Goal: Task Accomplishment & Management: Use online tool/utility

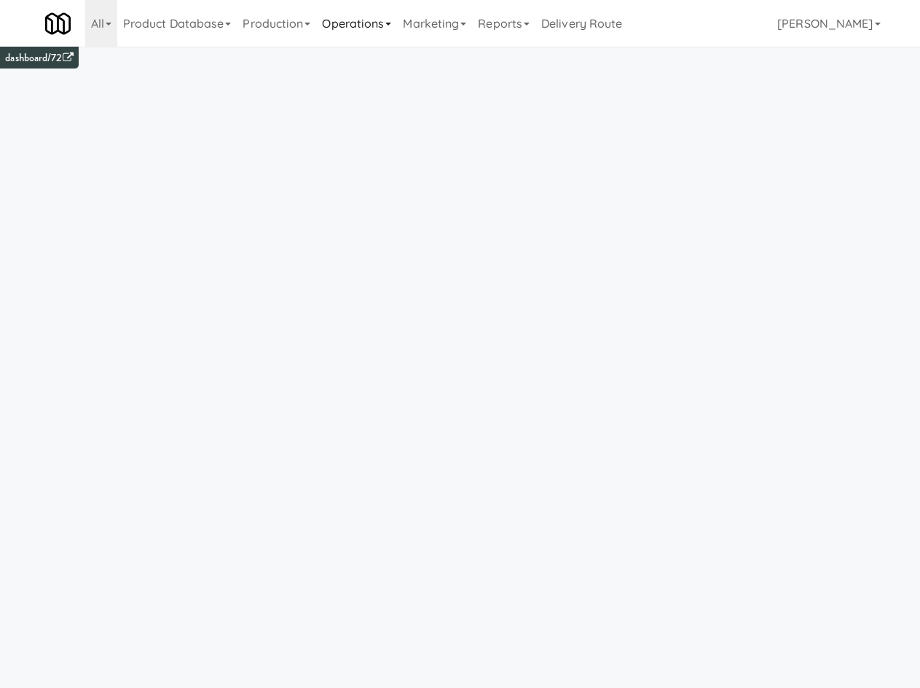
drag, startPoint x: 408, startPoint y: 20, endPoint x: 379, endPoint y: 35, distance: 32.9
click at [408, 20] on link "Marketing" at bounding box center [434, 23] width 75 height 47
click at [379, 35] on link "Operations" at bounding box center [356, 23] width 81 height 47
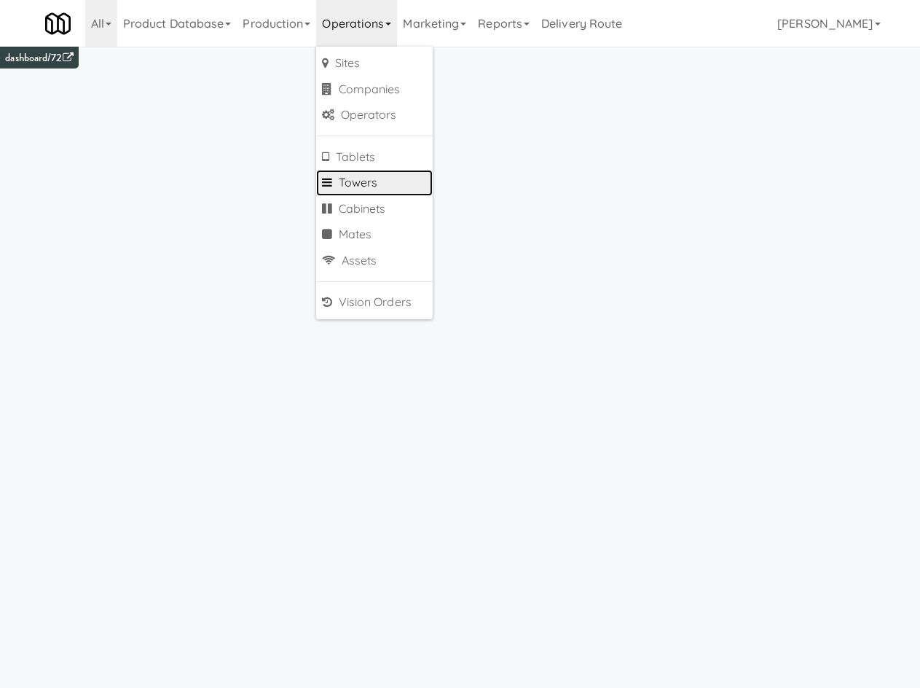
click at [362, 180] on link "Towers" at bounding box center [374, 183] width 117 height 26
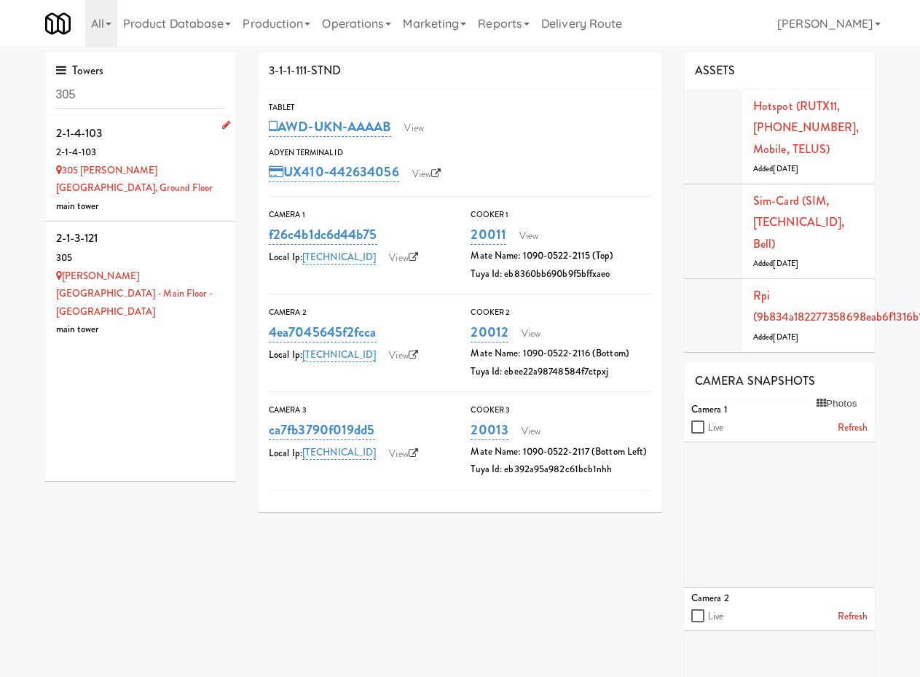
type input "305"
click at [180, 138] on div "2-1-4-103" at bounding box center [141, 133] width 170 height 22
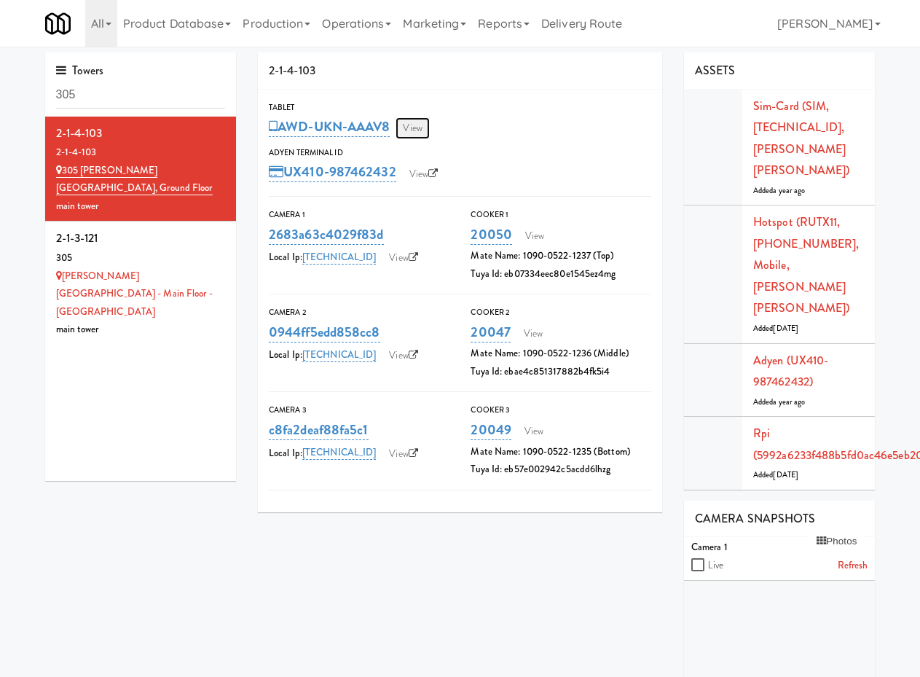
click at [429, 122] on link "View" at bounding box center [413, 128] width 34 height 22
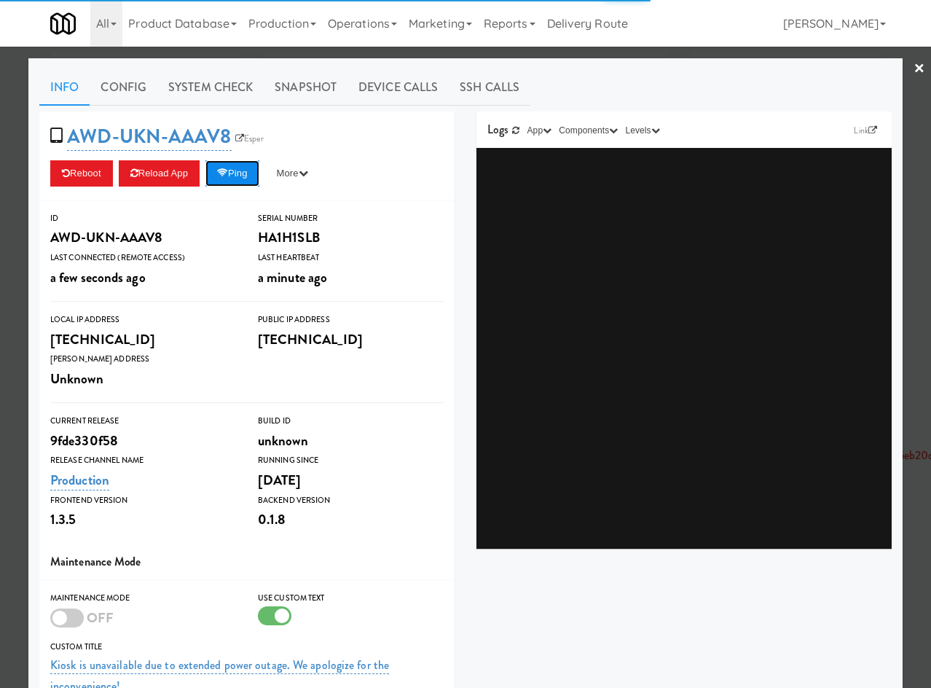
click at [251, 186] on button "Ping" at bounding box center [232, 173] width 54 height 26
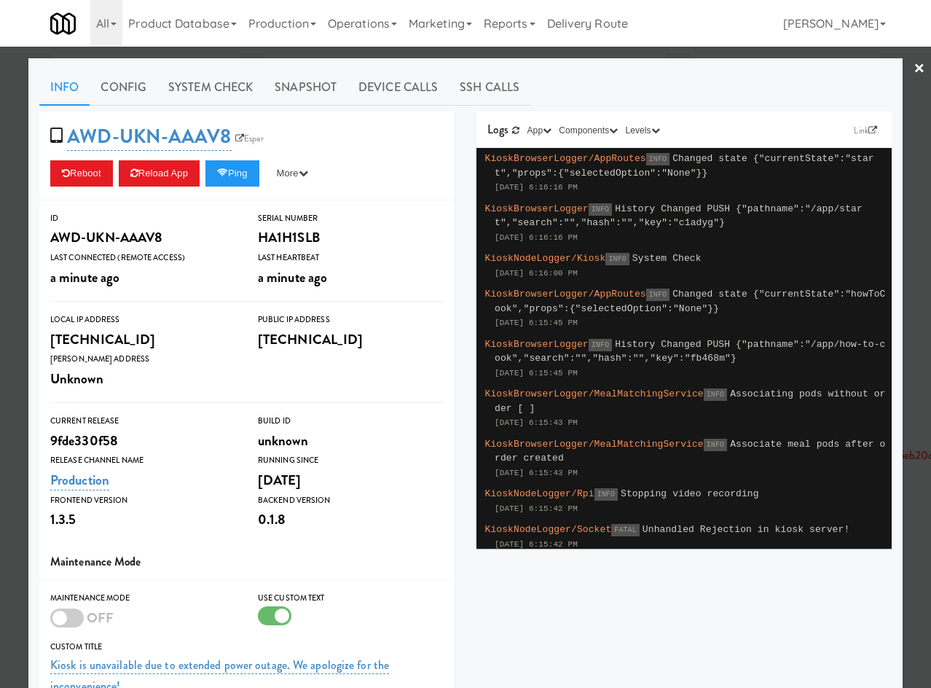
click at [568, 58] on div "Info Config System Check Snapshot Device Calls SSH Calls AWD-UKN-AAAV8 Esper Re…" at bounding box center [465, 472] width 874 height 828
click at [914, 60] on link "×" at bounding box center [920, 69] width 12 height 45
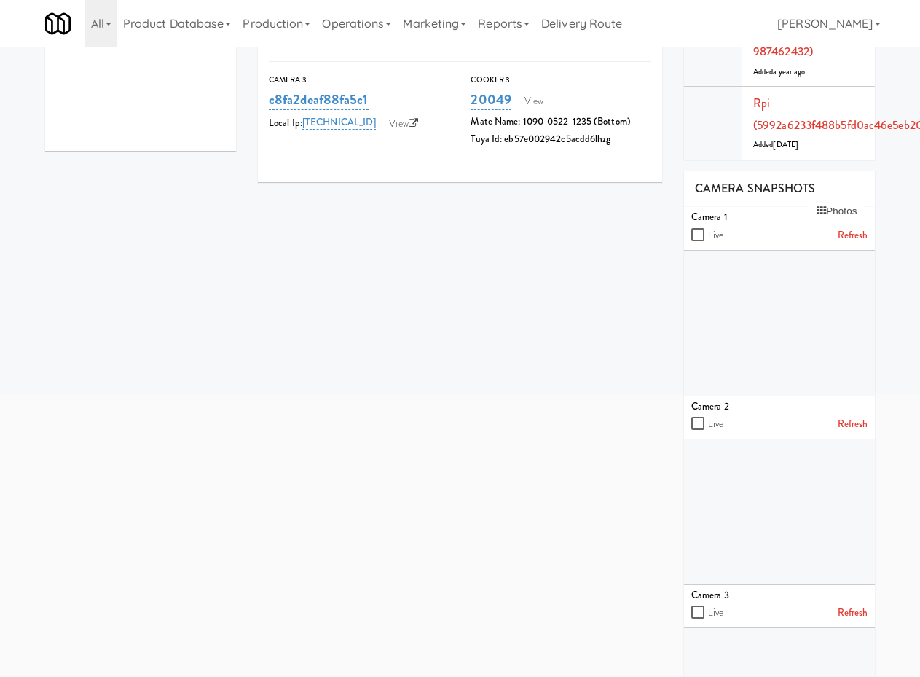
scroll to position [340, 0]
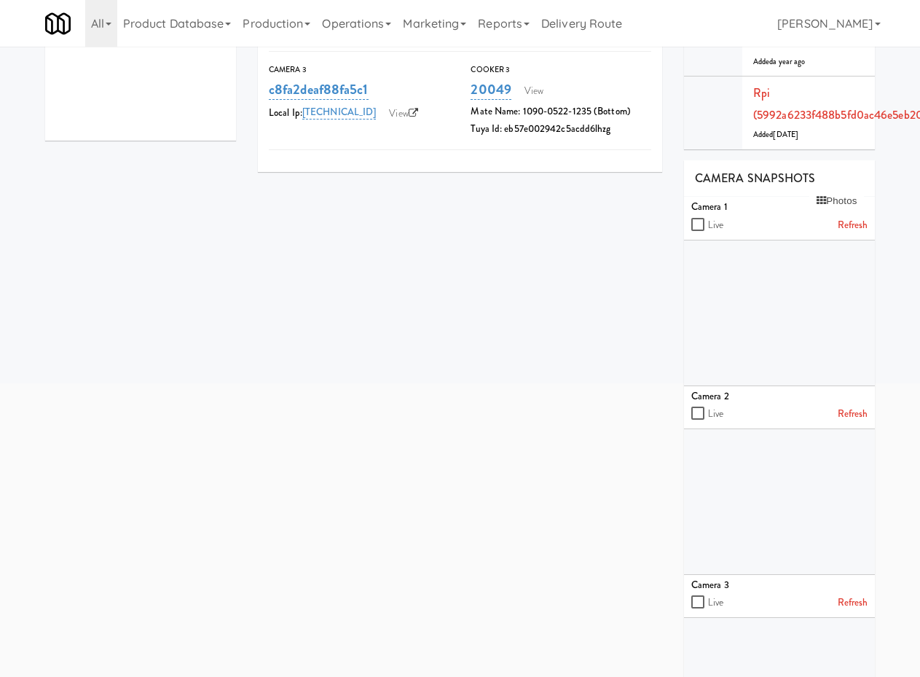
click at [863, 216] on link "Refresh" at bounding box center [853, 225] width 31 height 18
click at [854, 405] on link "Refresh" at bounding box center [853, 414] width 31 height 18
click at [855, 576] on div "Camera 3" at bounding box center [779, 585] width 176 height 18
click at [853, 594] on link "Refresh" at bounding box center [853, 603] width 31 height 18
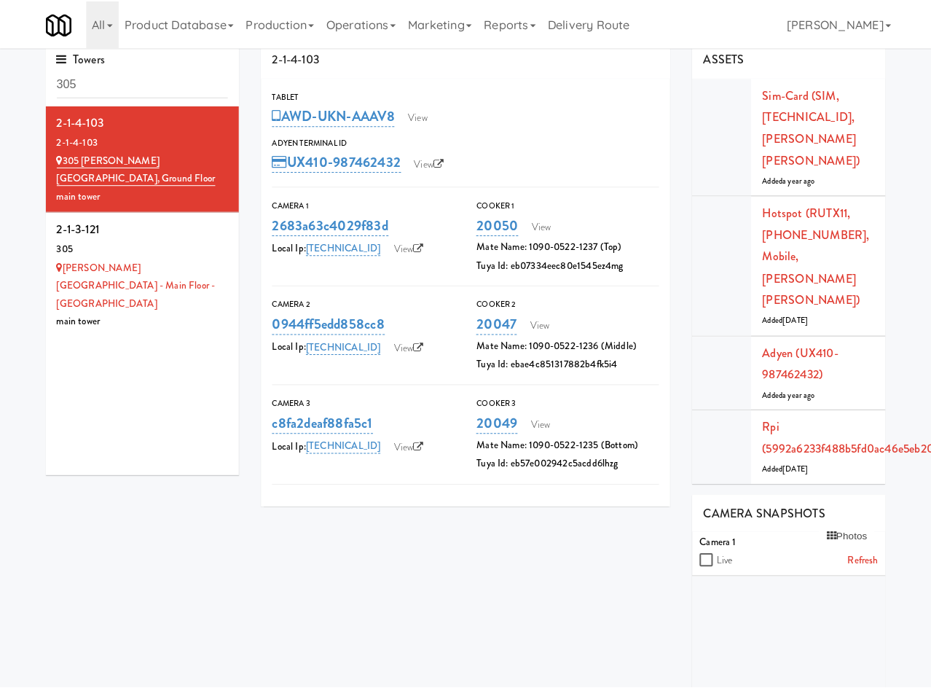
scroll to position [0, 0]
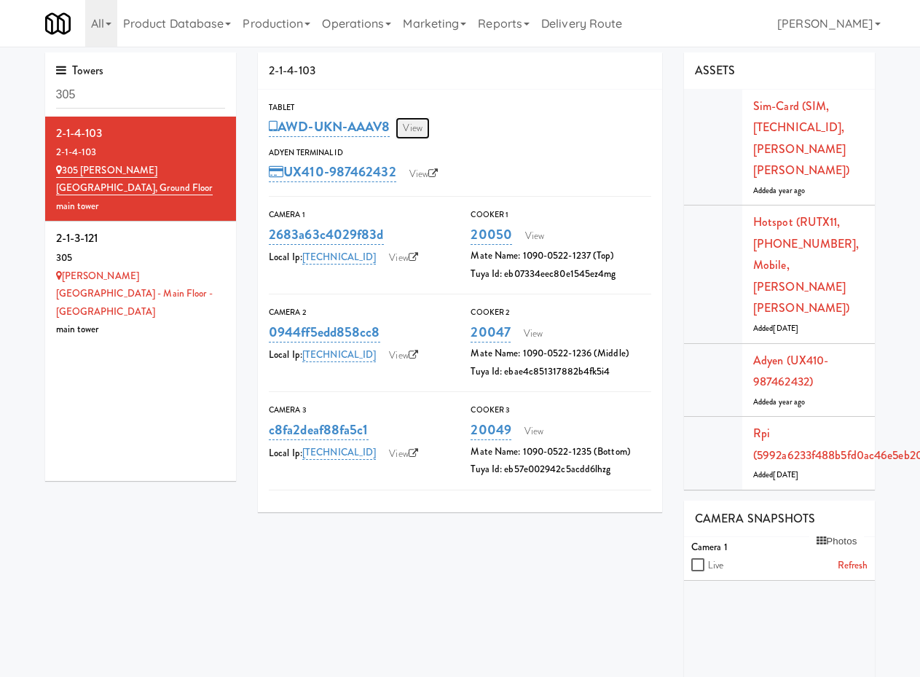
click at [415, 128] on link "View" at bounding box center [413, 128] width 34 height 22
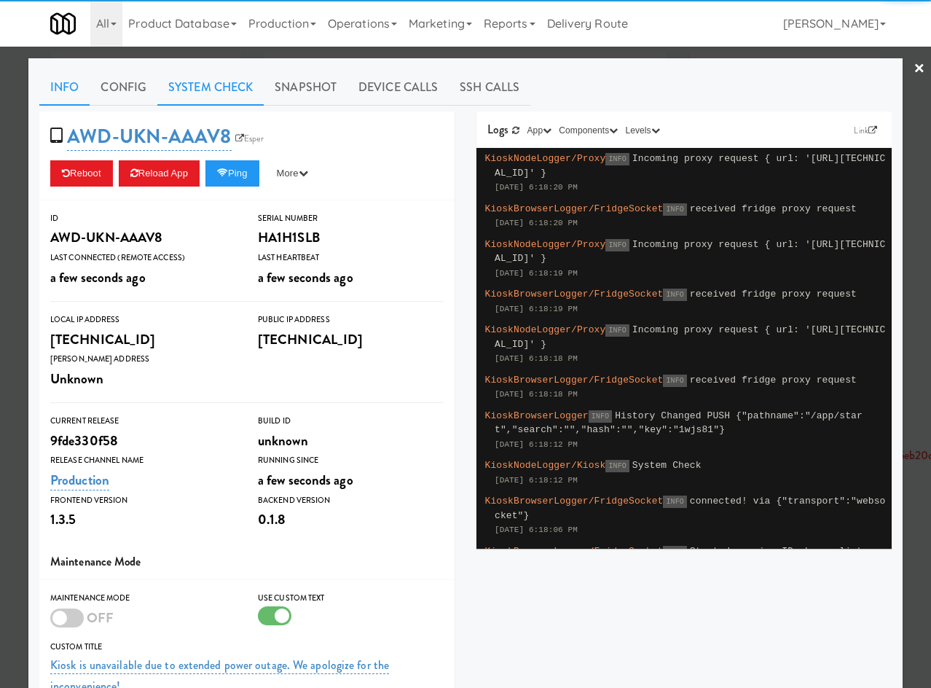
click at [222, 90] on link "System Check" at bounding box center [210, 87] width 106 height 36
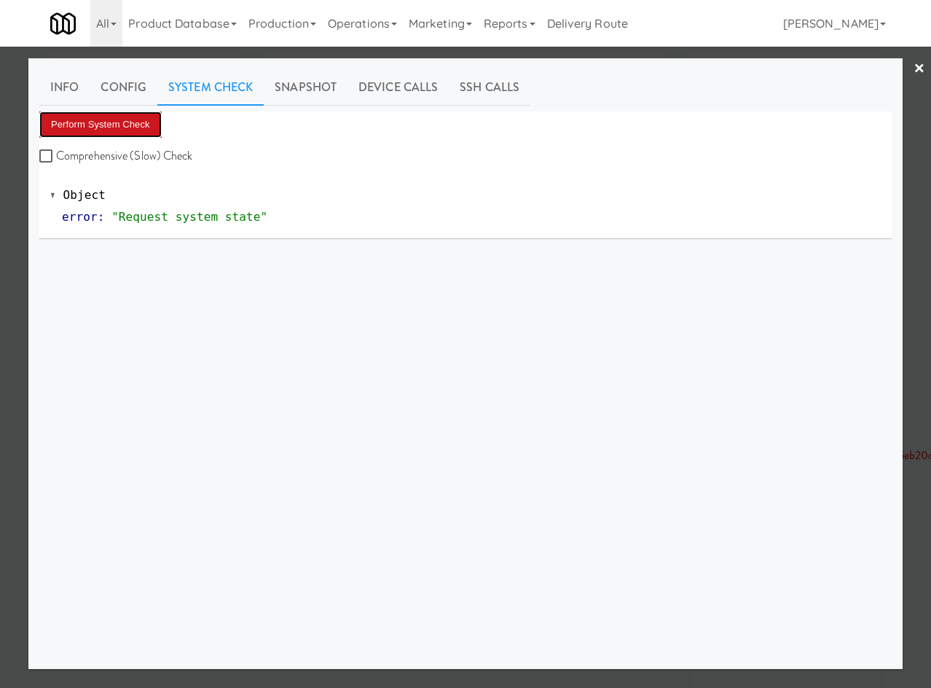
click at [111, 113] on button "Perform System Check" at bounding box center [100, 124] width 122 height 26
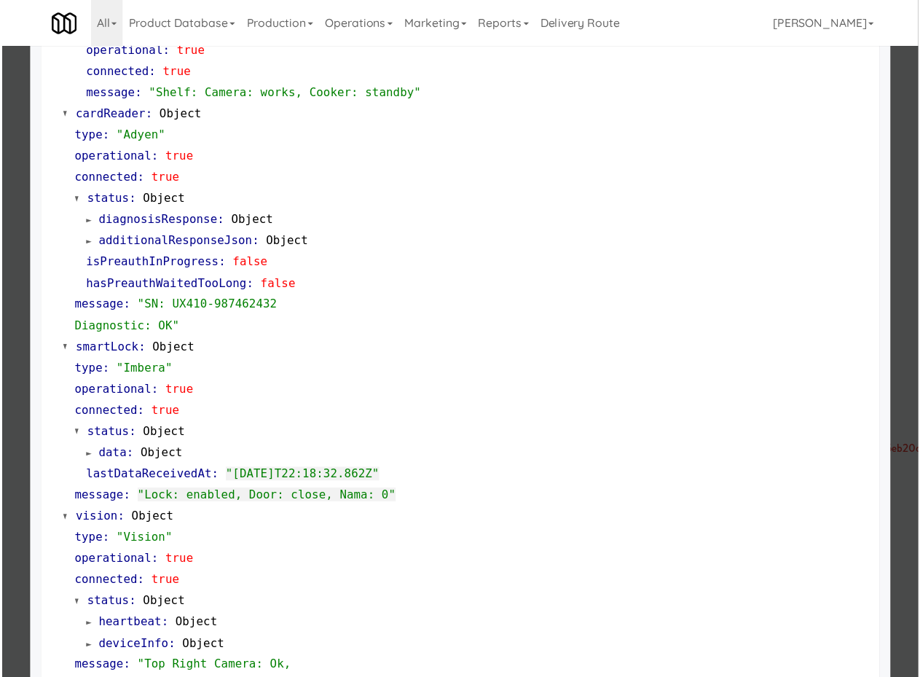
scroll to position [681, 0]
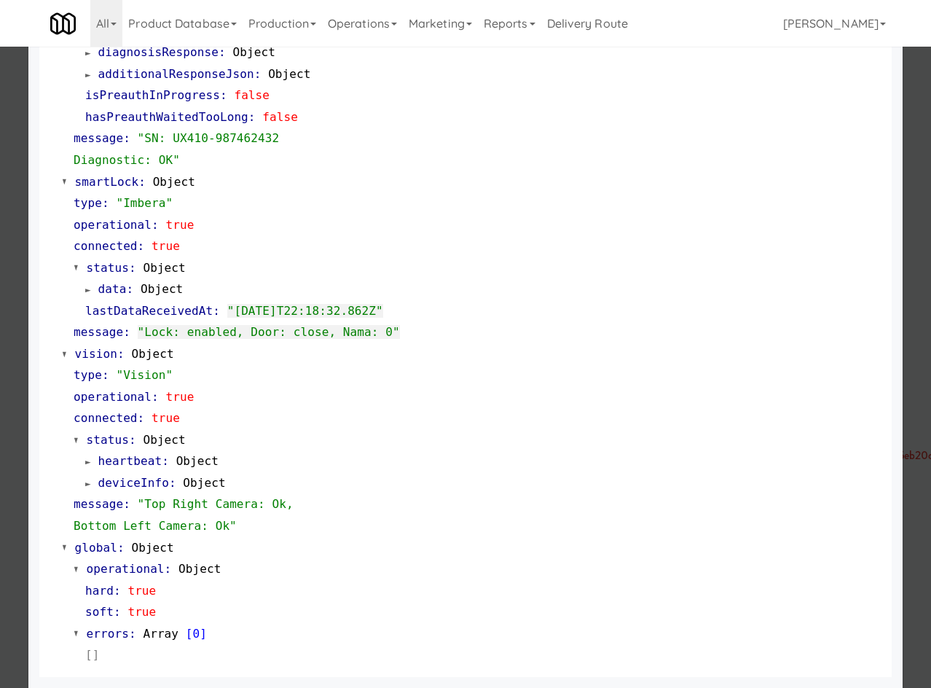
click at [9, 468] on div at bounding box center [465, 344] width 931 height 688
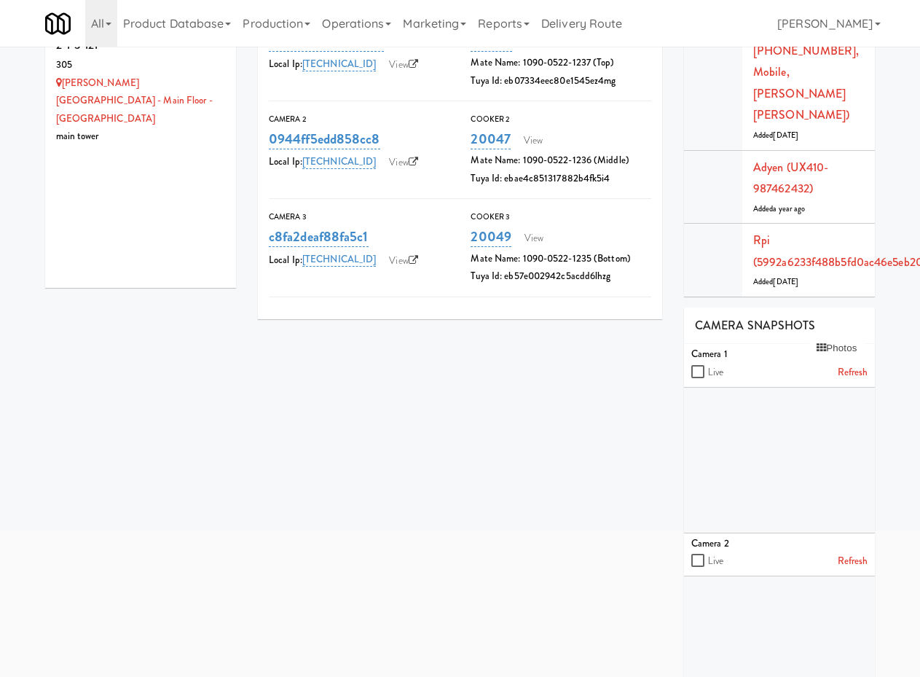
scroll to position [373, 0]
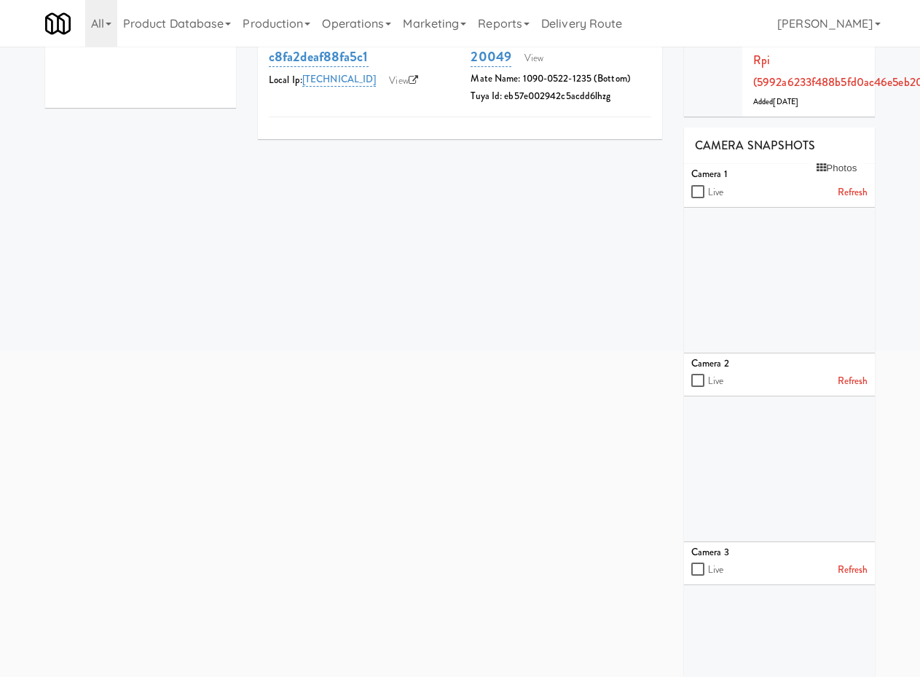
click at [862, 184] on link "Refresh" at bounding box center [853, 193] width 31 height 18
click at [855, 372] on link "Refresh" at bounding box center [853, 381] width 31 height 18
click at [851, 561] on link "Refresh" at bounding box center [853, 570] width 31 height 18
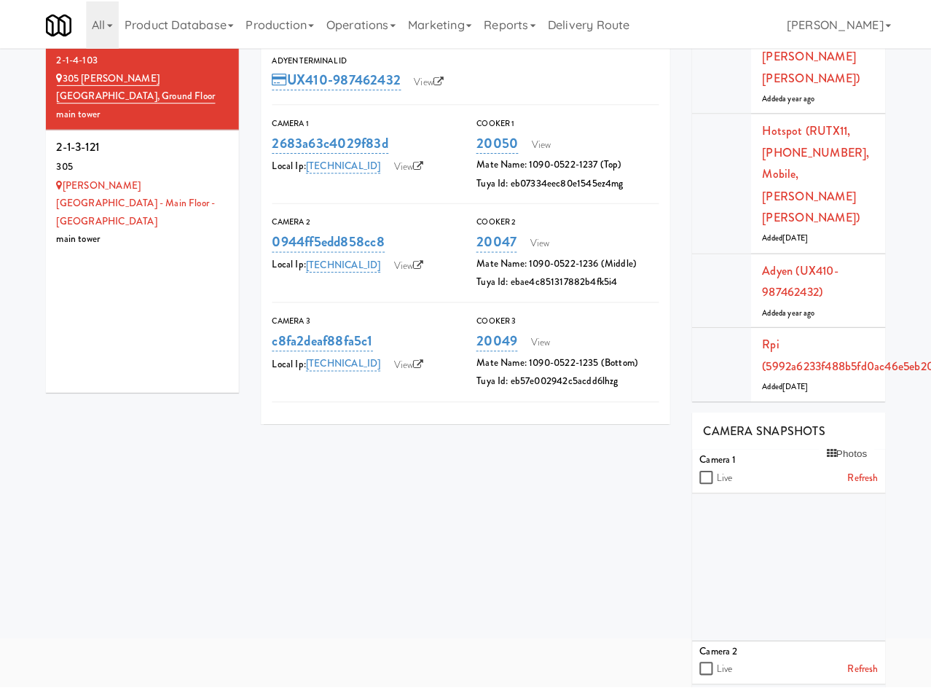
scroll to position [0, 0]
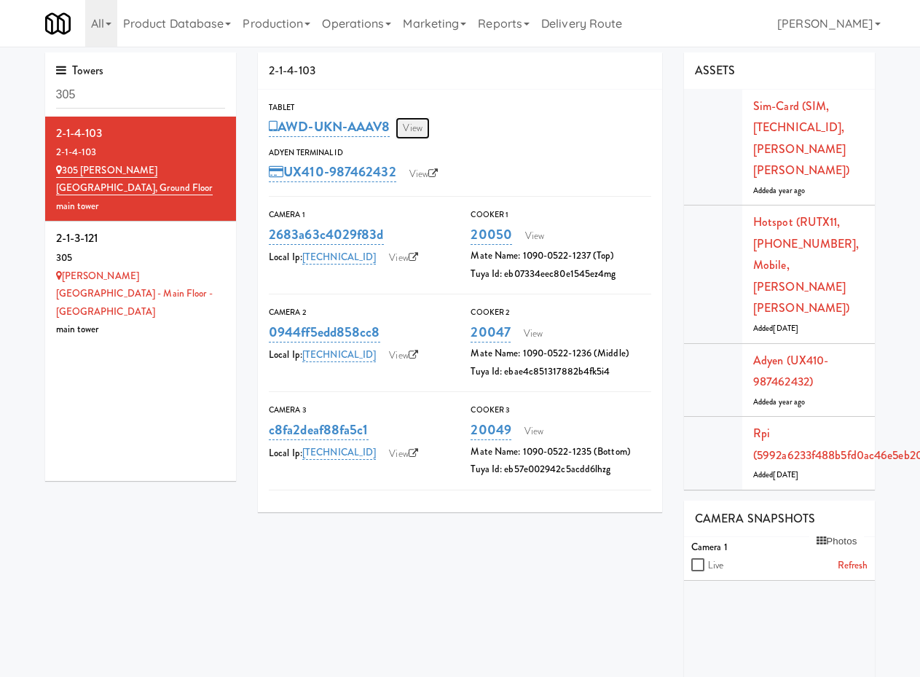
click at [425, 130] on link "View" at bounding box center [413, 128] width 34 height 22
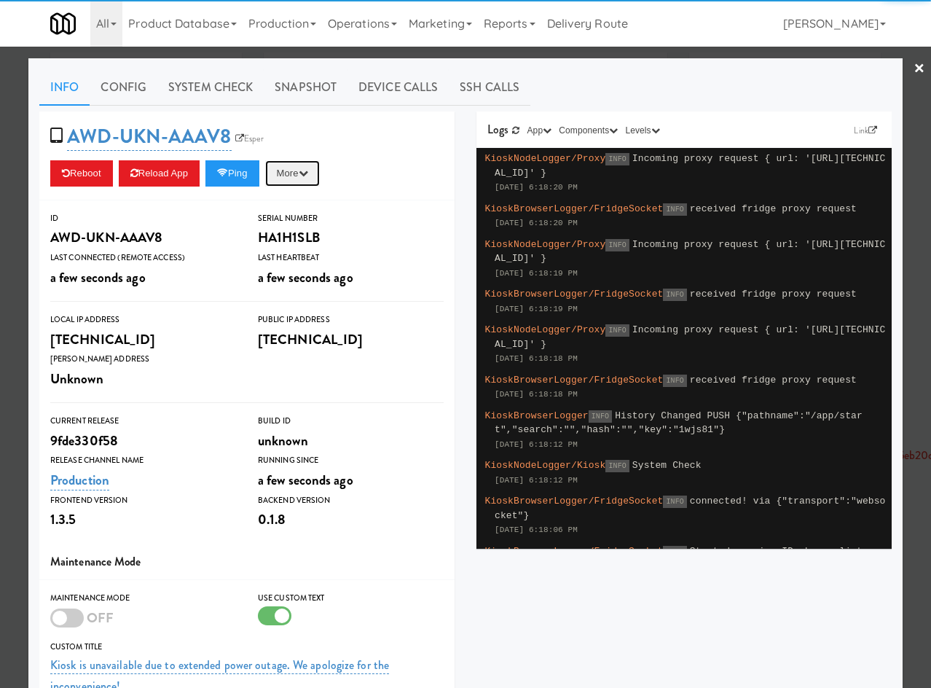
click at [294, 177] on button "More" at bounding box center [292, 173] width 55 height 26
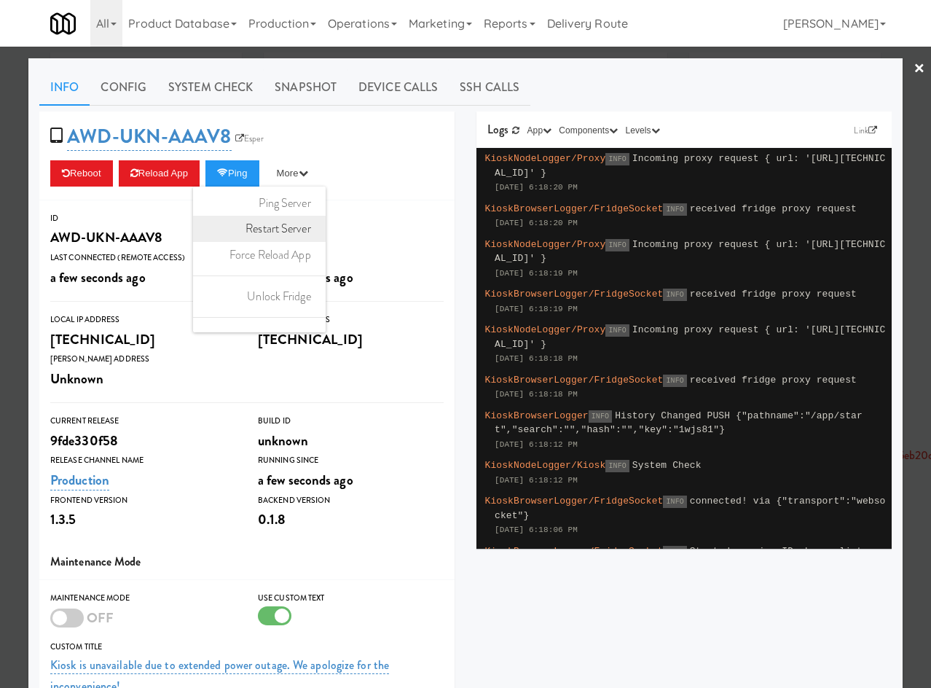
click at [288, 232] on link "Restart Server" at bounding box center [259, 229] width 133 height 26
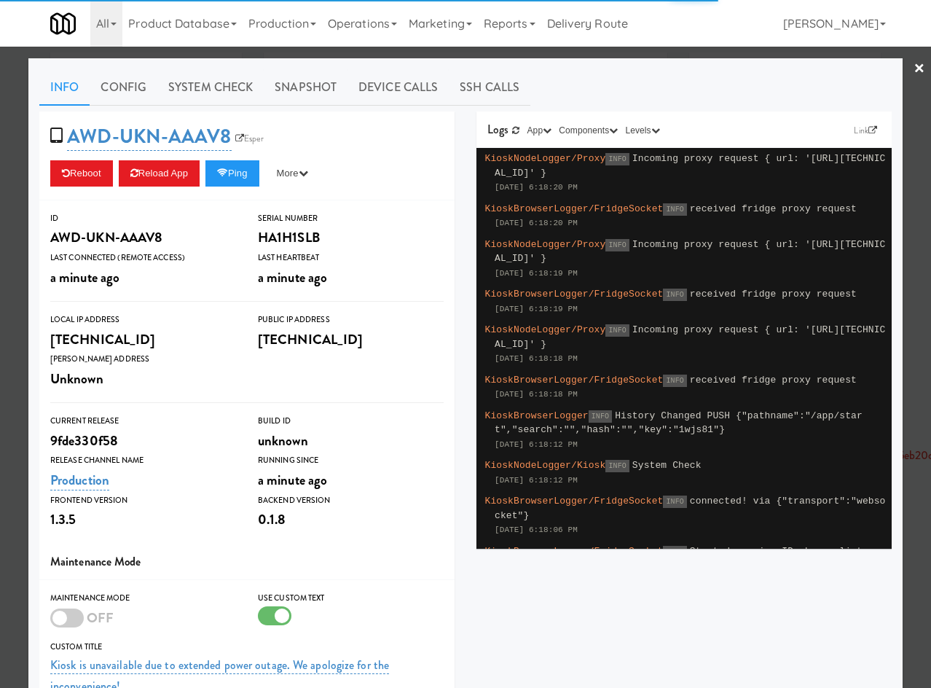
click at [523, 52] on div at bounding box center [465, 344] width 931 height 688
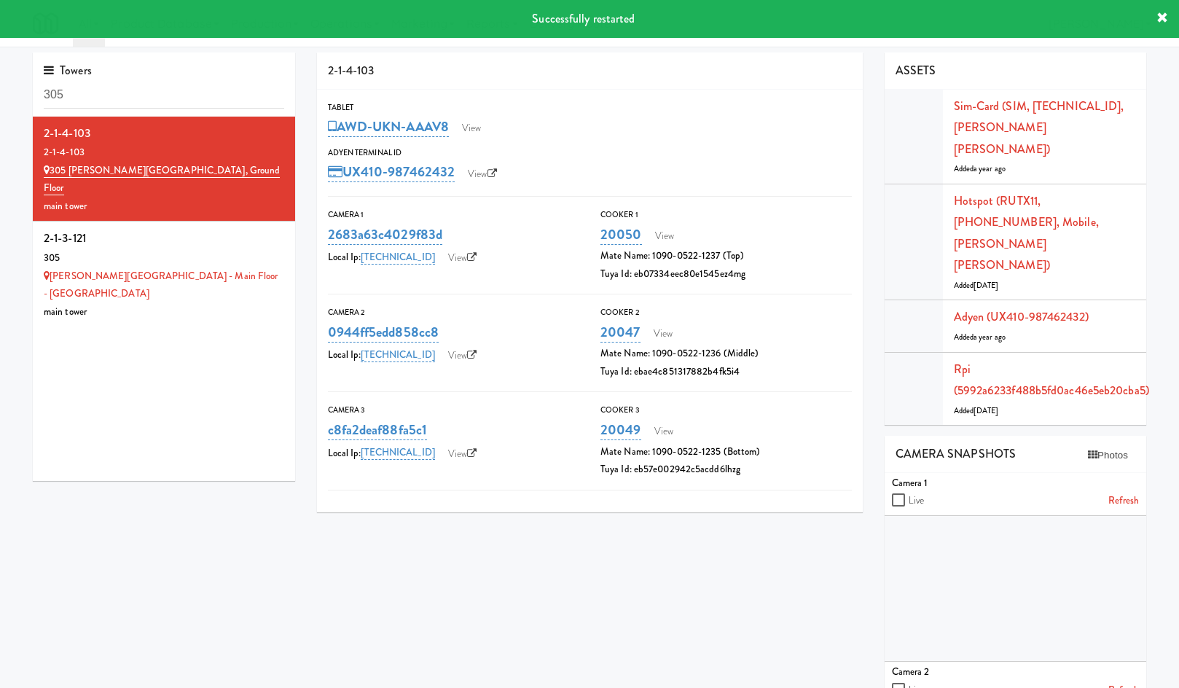
click at [919, 492] on link "Refresh" at bounding box center [1123, 501] width 31 height 18
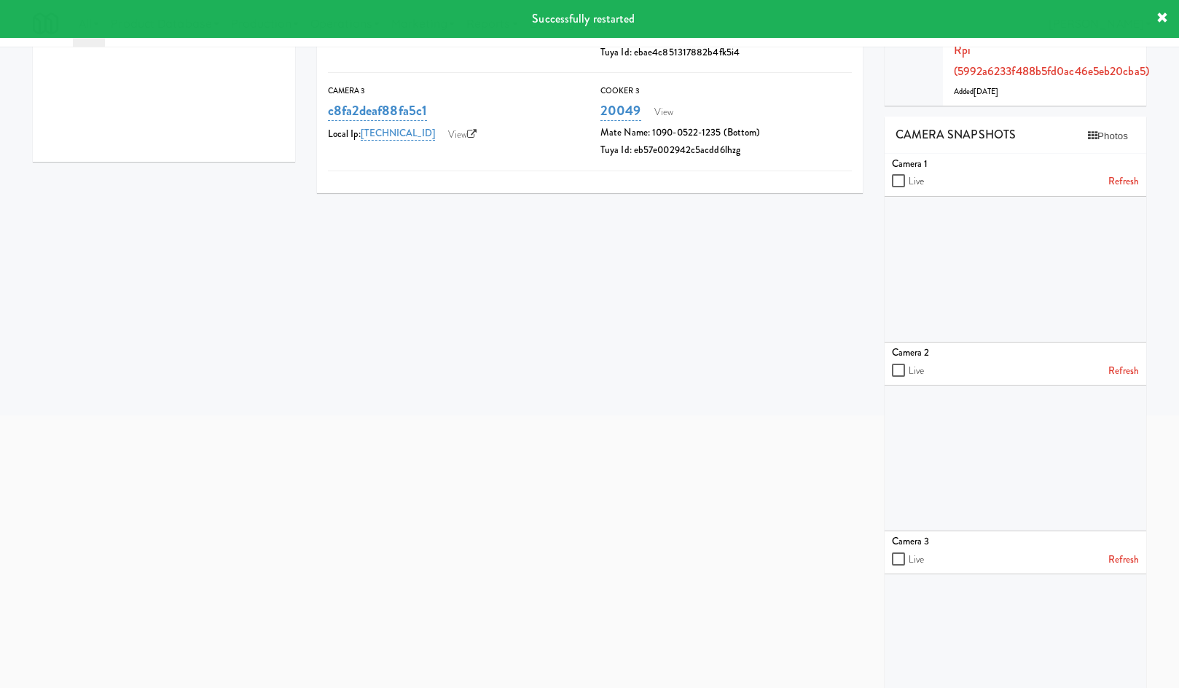
click at [919, 362] on link "Refresh" at bounding box center [1123, 371] width 31 height 18
click at [919, 551] on link "Refresh" at bounding box center [1123, 560] width 31 height 18
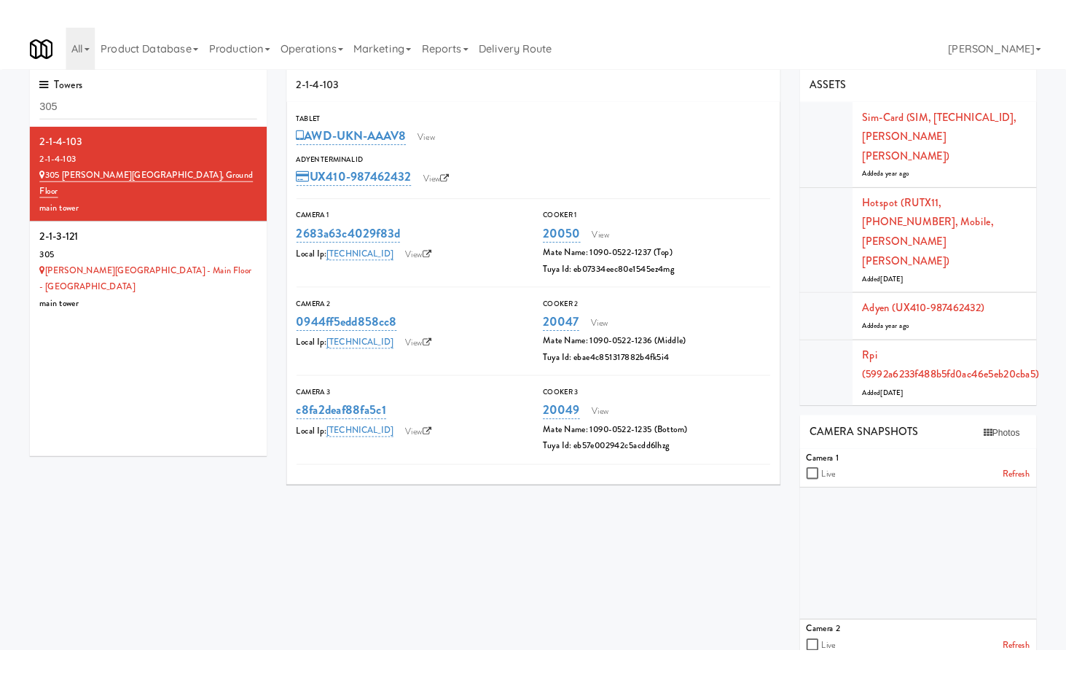
scroll to position [0, 0]
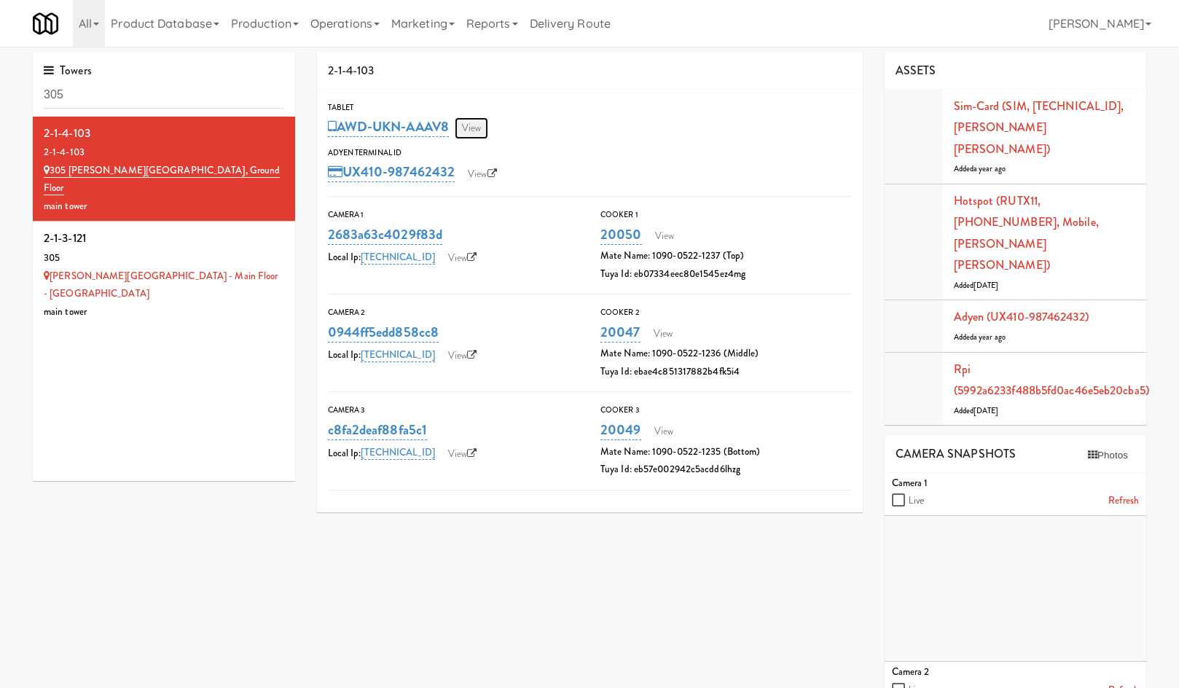
click at [482, 133] on link "View" at bounding box center [472, 128] width 34 height 22
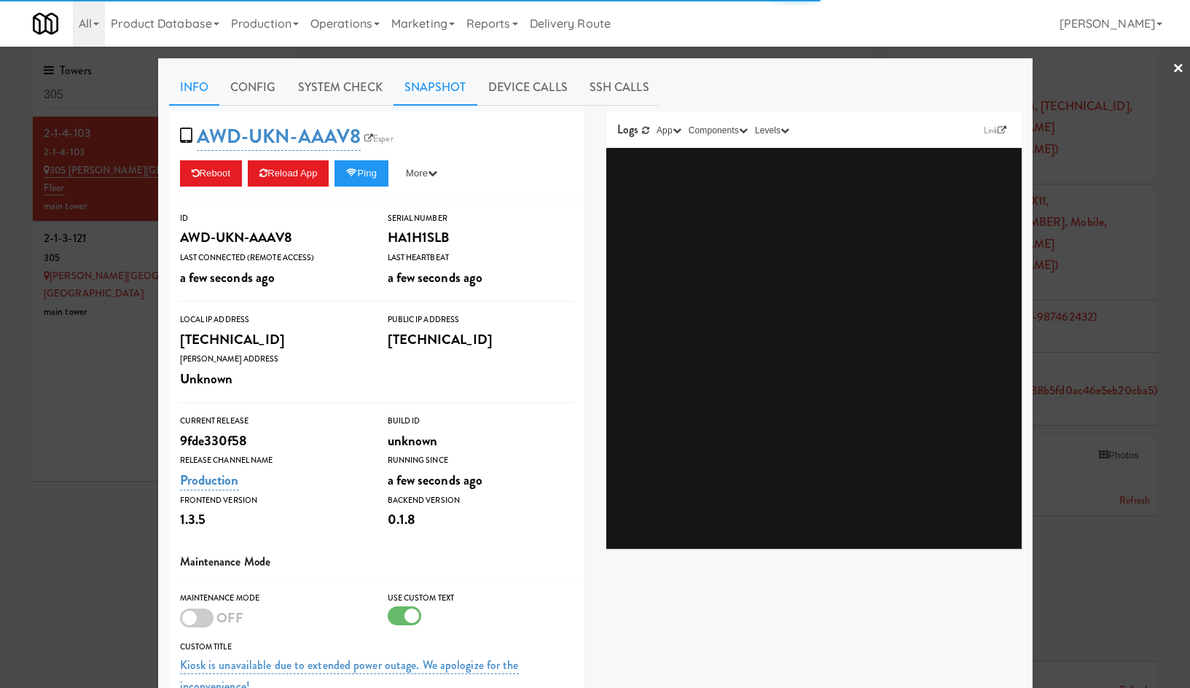
click at [437, 89] on link "Snapshot" at bounding box center [435, 87] width 84 height 36
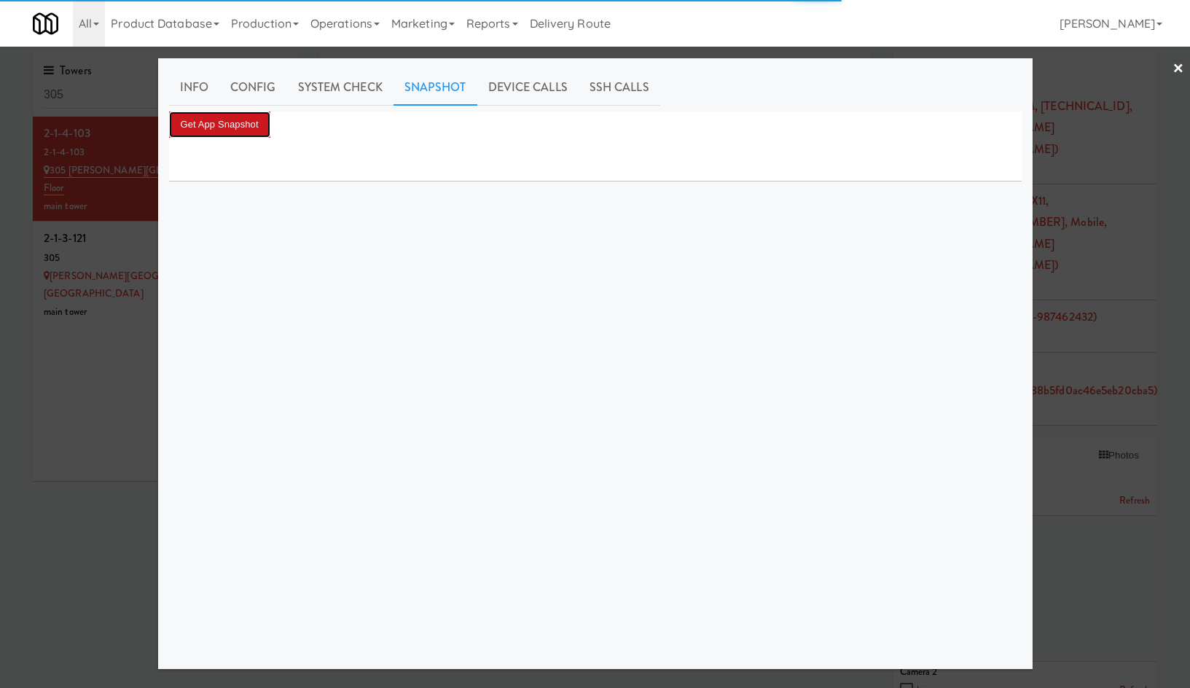
click at [249, 123] on button "Get App Snapshot" at bounding box center [219, 124] width 101 height 26
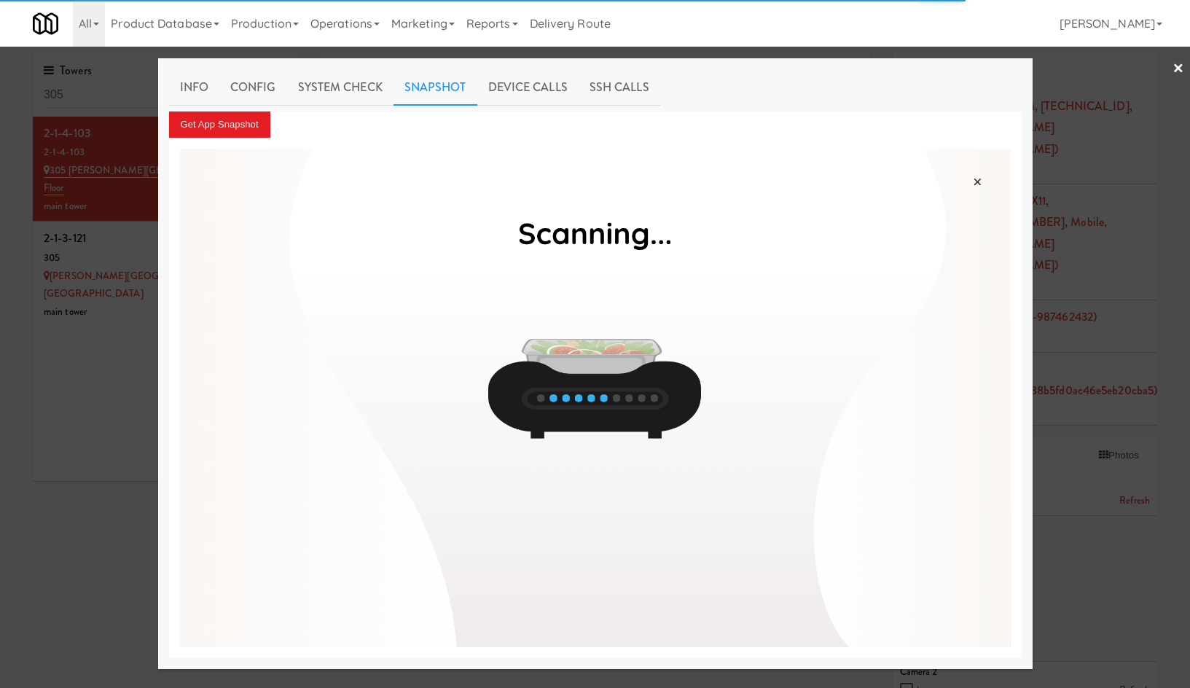
click at [103, 470] on div at bounding box center [595, 344] width 1190 height 688
